Goal: Task Accomplishment & Management: Manage account settings

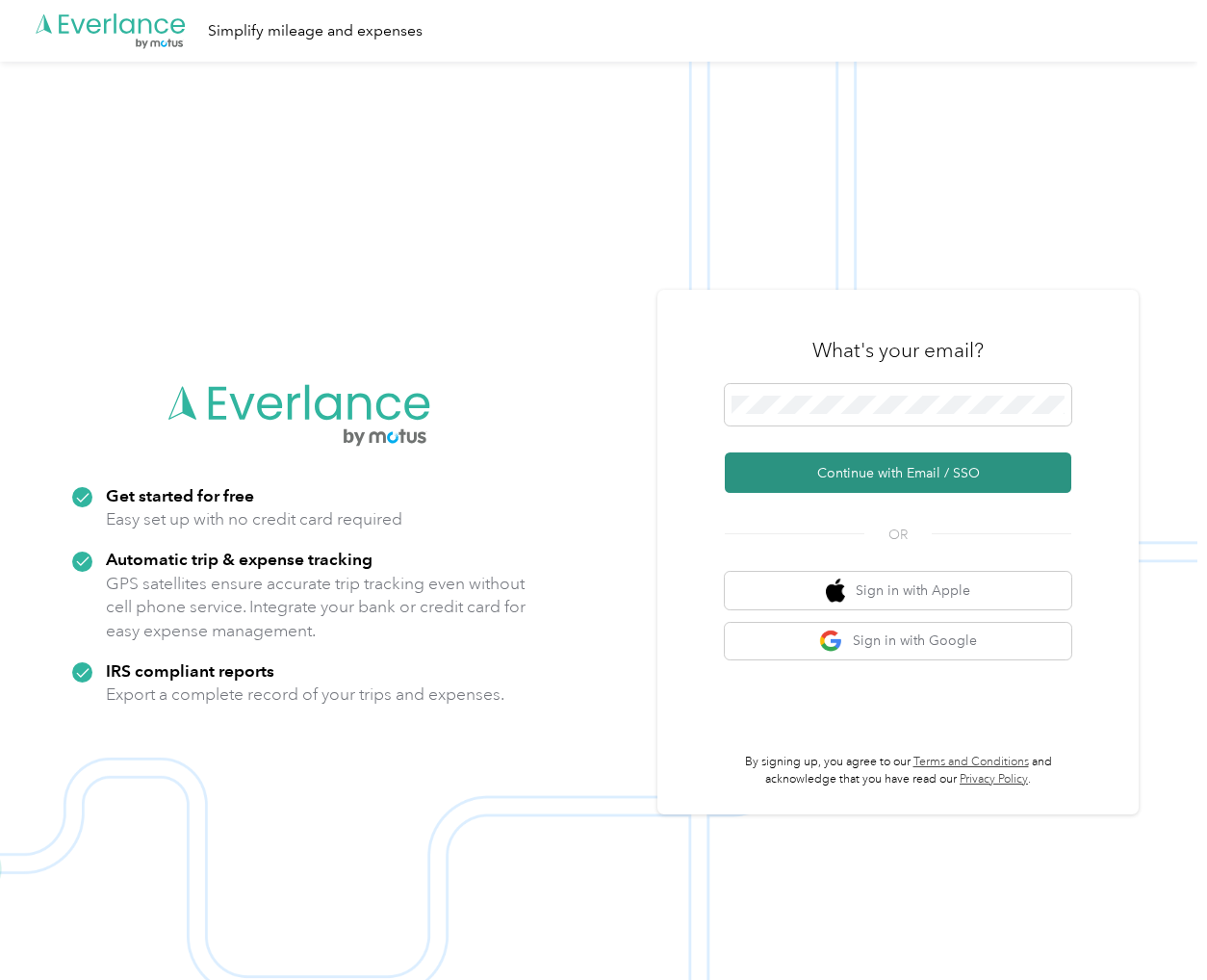
click at [855, 458] on button "Continue with Email / SSO" at bounding box center [898, 473] width 347 height 41
click at [861, 465] on button "Continue with Email / SSO" at bounding box center [898, 473] width 347 height 41
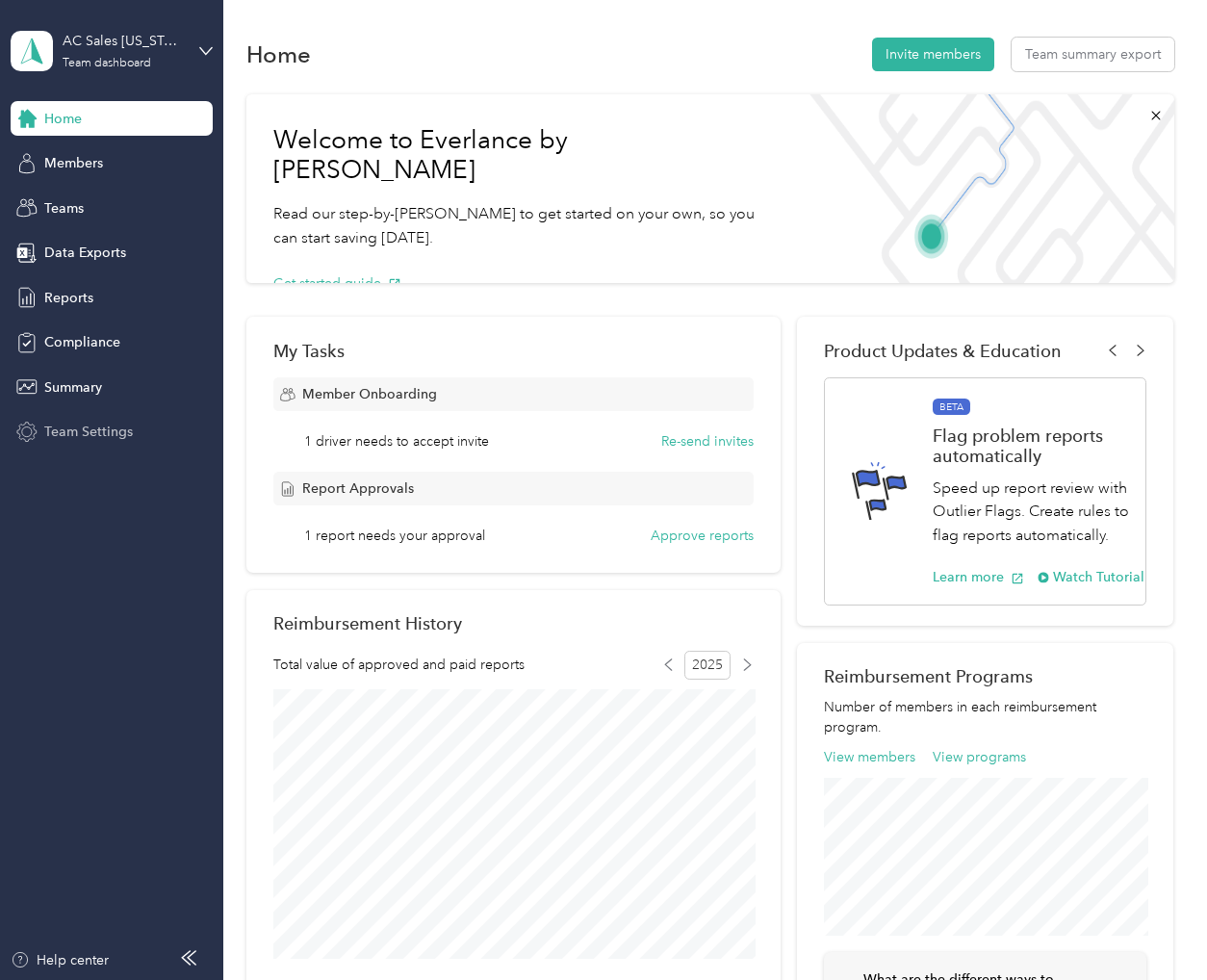
click at [110, 433] on span "Team Settings" at bounding box center [89, 431] width 89 height 20
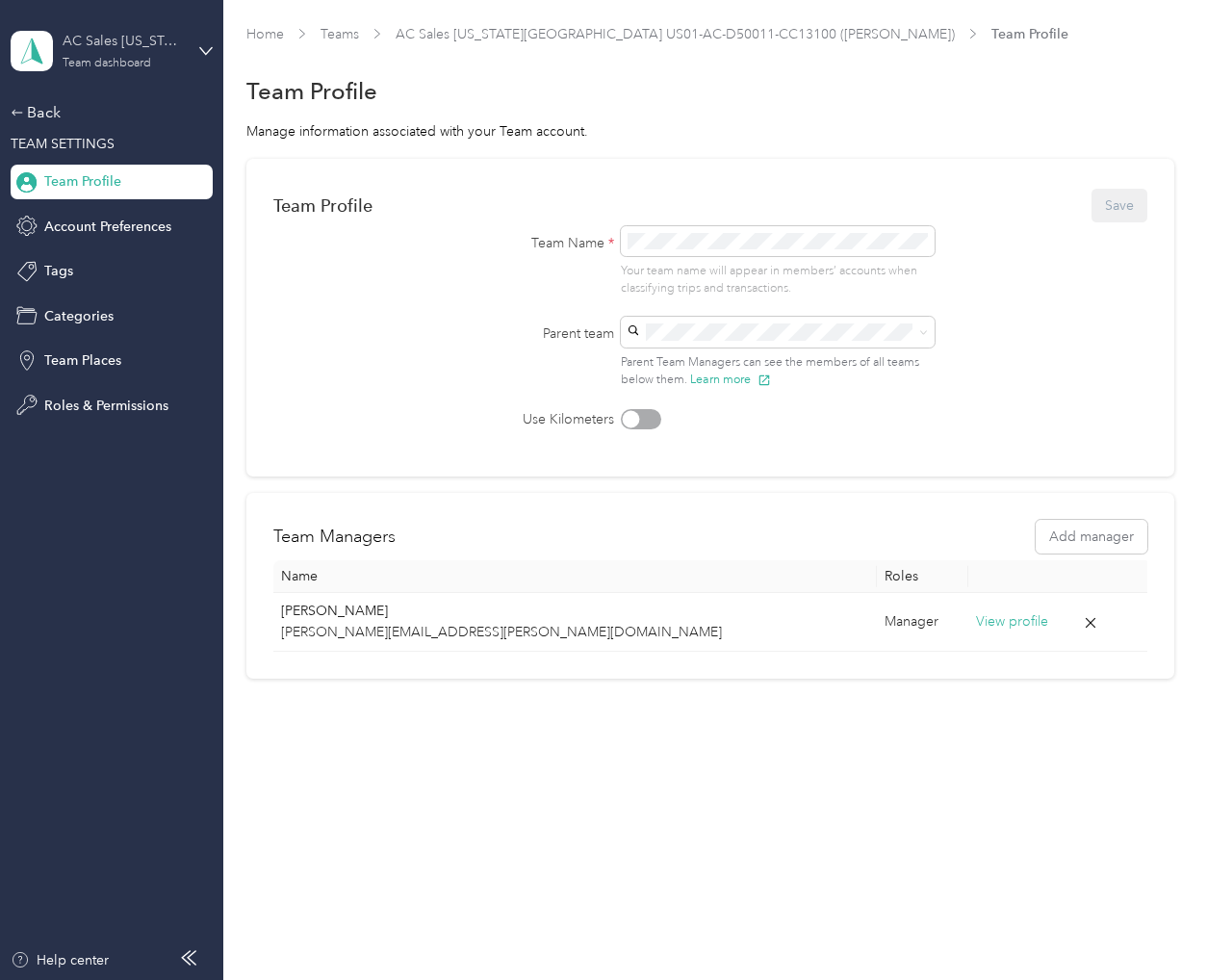
click at [125, 58] on div "Team dashboard" at bounding box center [107, 64] width 89 height 12
click at [99, 45] on div "AC Sales [US_STATE][GEOGRAPHIC_DATA] US01-AC-D50011-CC13100 ([PERSON_NAME])" at bounding box center [123, 41] width 121 height 20
click at [103, 170] on div "Team dashboard Personal dashboard Log out" at bounding box center [322, 196] width 596 height 122
click at [17, 115] on icon at bounding box center [17, 113] width 14 height 14
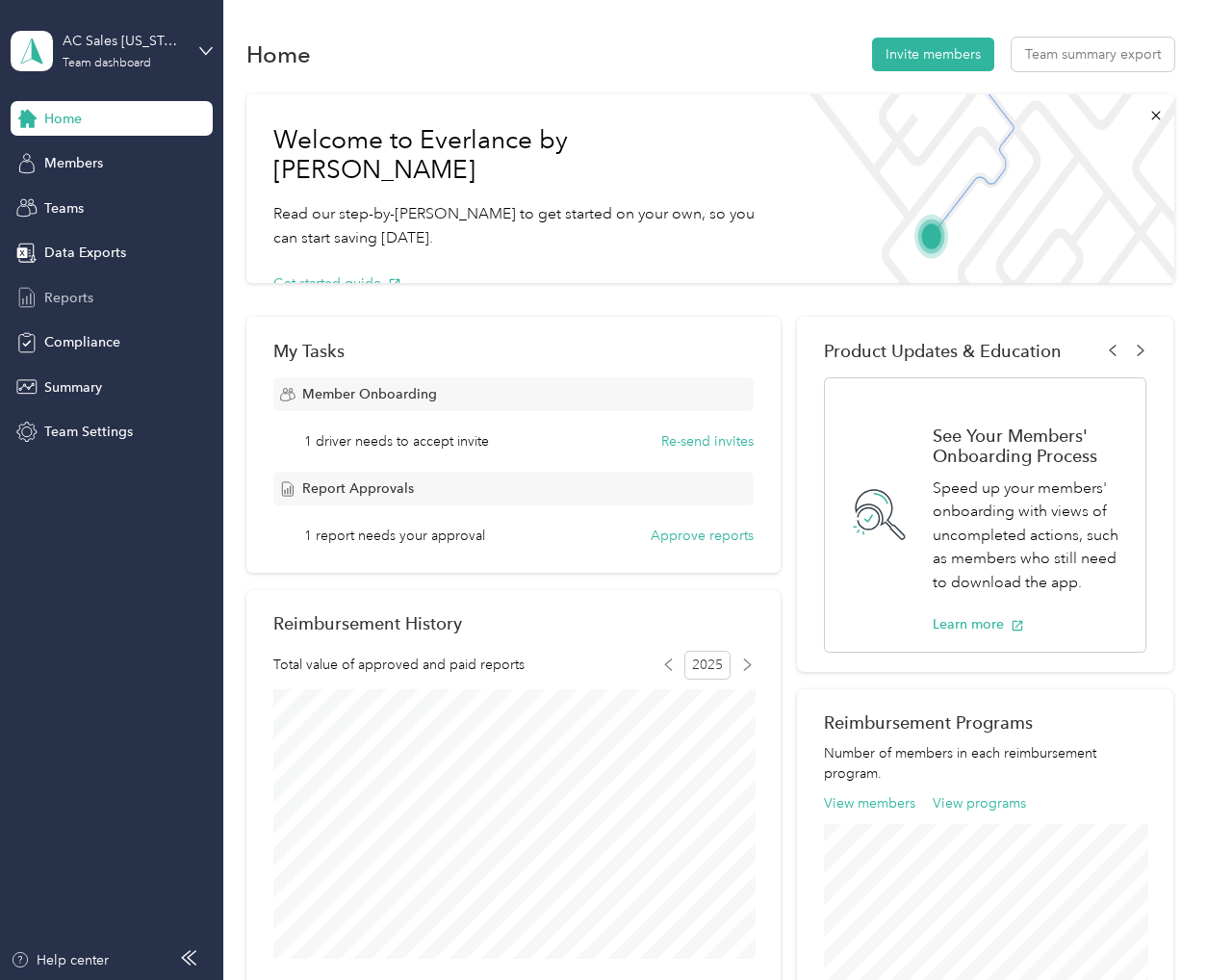
click at [87, 281] on div "Reports" at bounding box center [111, 298] width 202 height 35
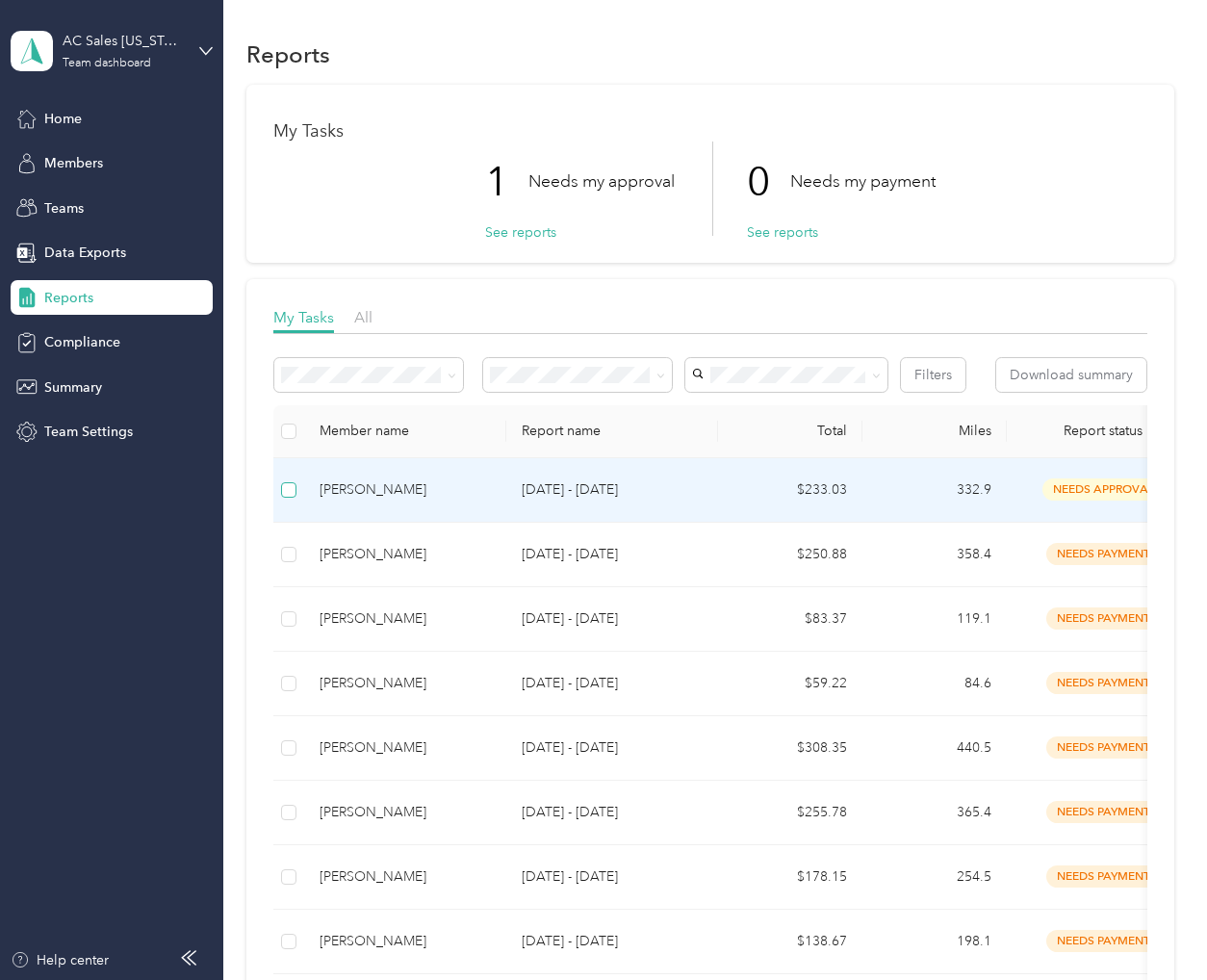
click at [294, 491] on span at bounding box center [289, 490] width 15 height 15
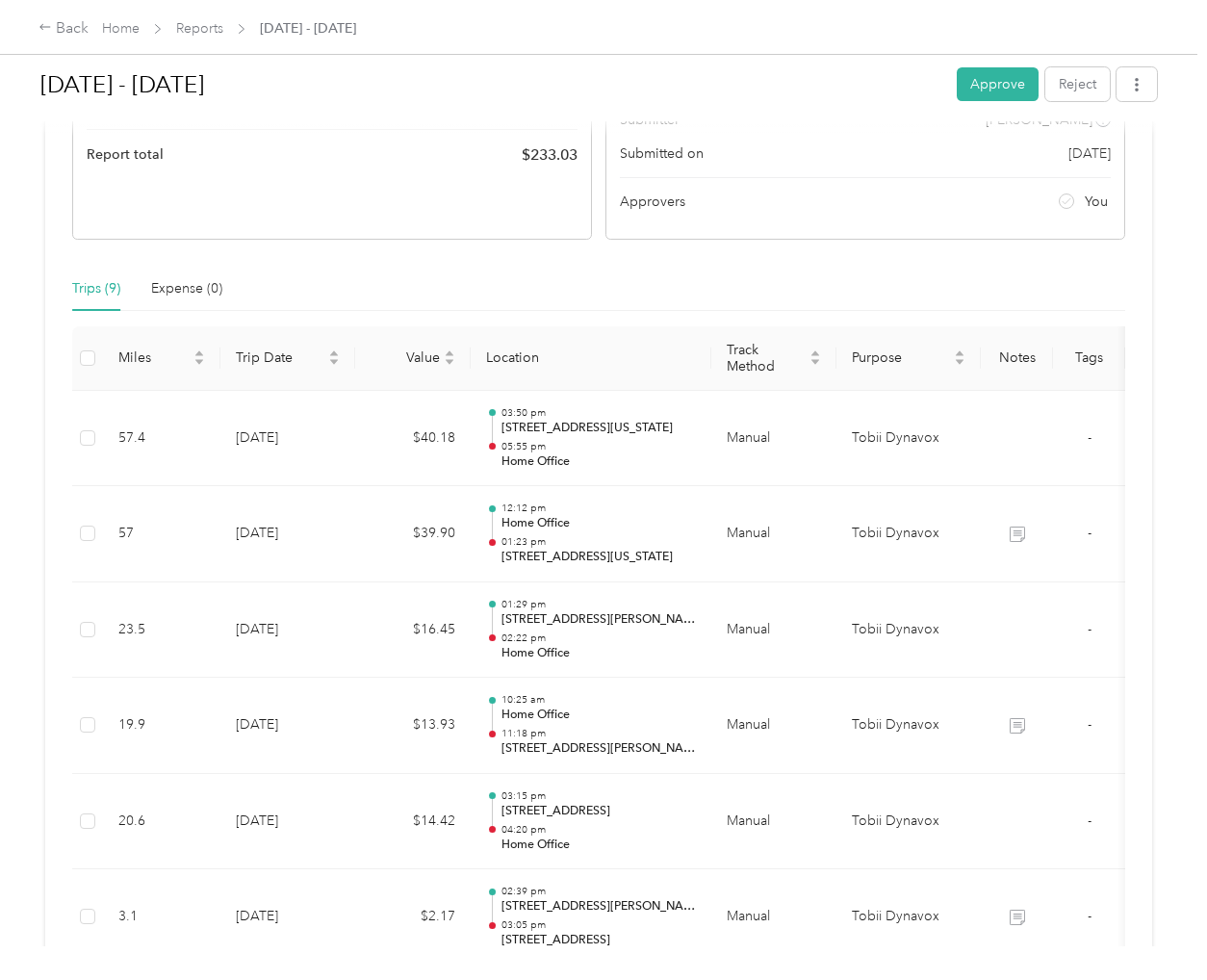
scroll to position [305, 0]
click at [1017, 81] on button "Approve" at bounding box center [997, 84] width 82 height 34
